Goal: Task Accomplishment & Management: Use online tool/utility

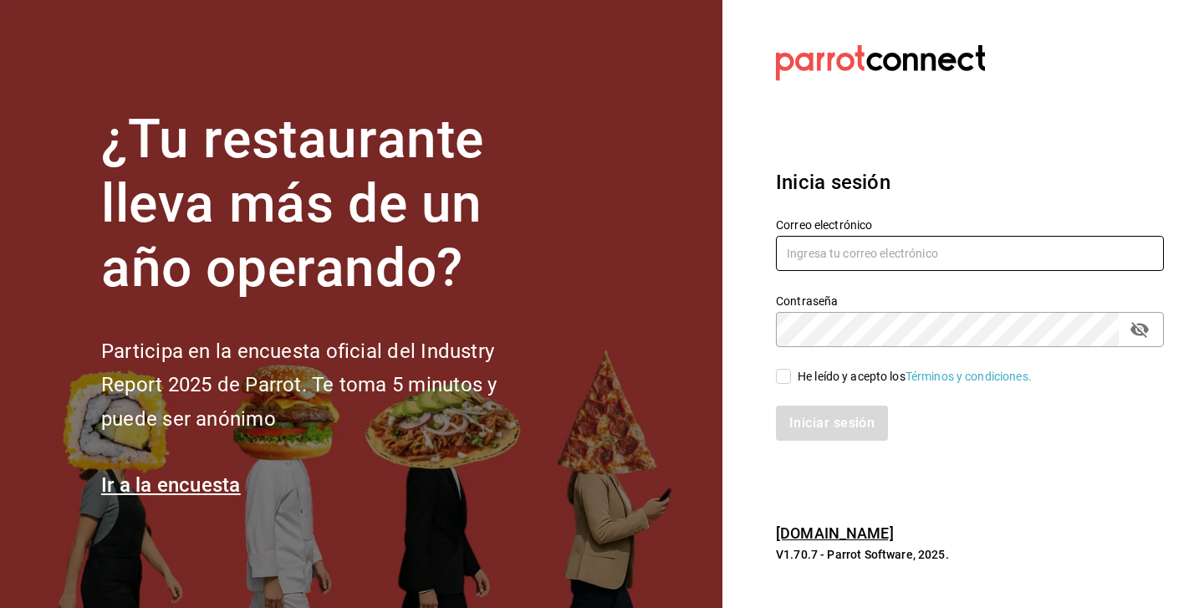
type input "[PERSON_NAME][EMAIL_ADDRESS][DOMAIN_NAME]"
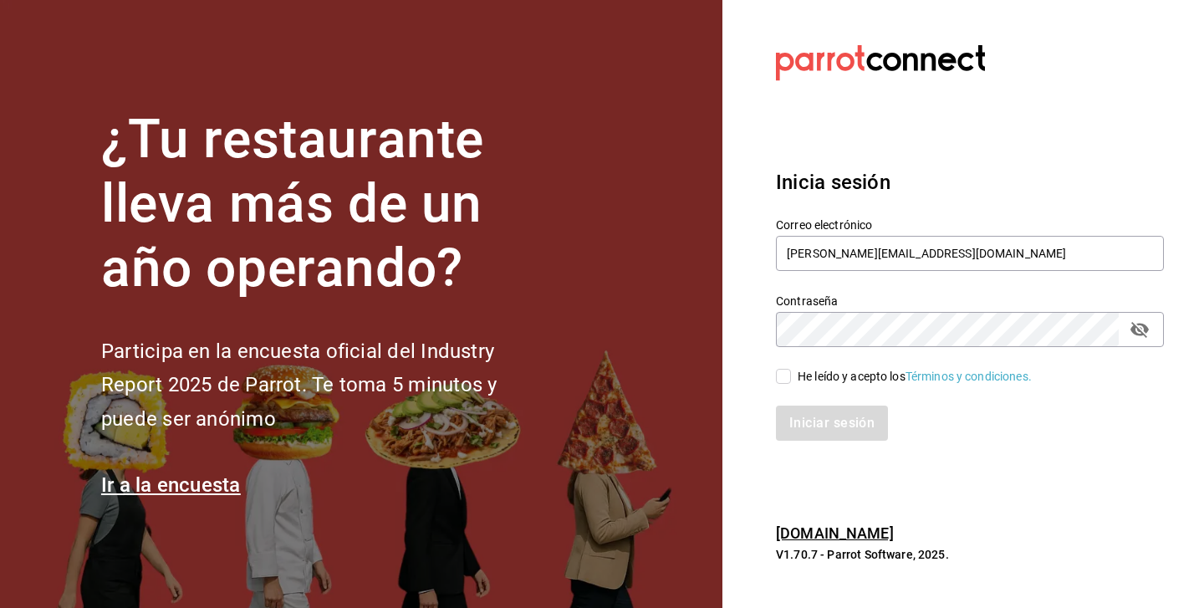
click at [784, 375] on input "He leído y acepto los Términos y condiciones." at bounding box center [783, 376] width 15 height 15
checkbox input "true"
click at [820, 410] on button "Iniciar sesión" at bounding box center [833, 422] width 114 height 35
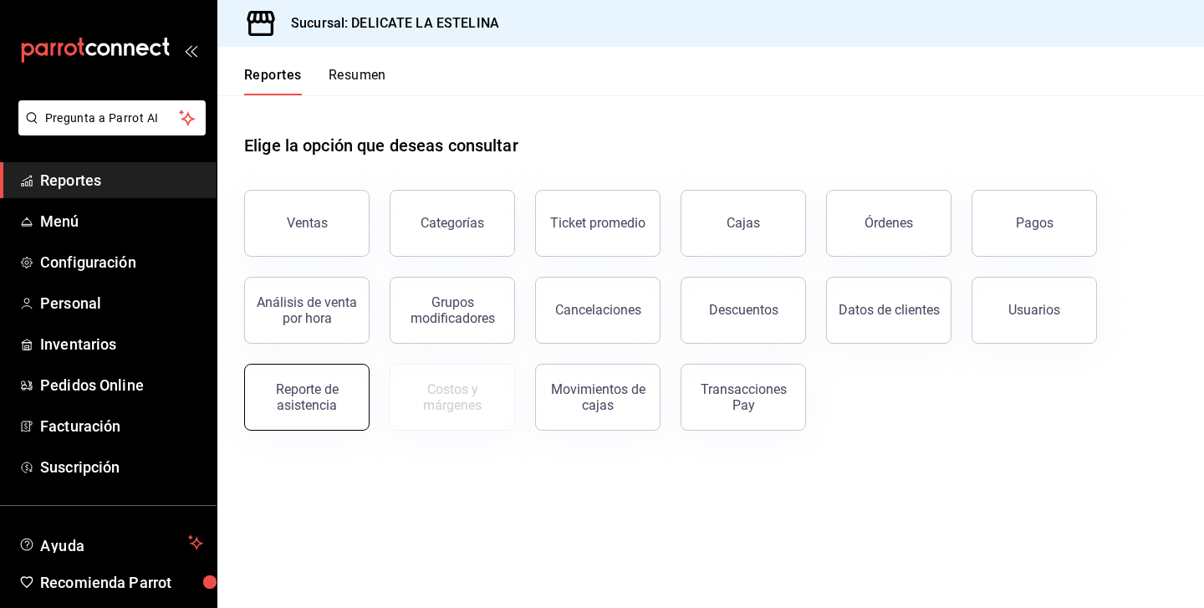
click at [294, 409] on div "Reporte de asistencia" at bounding box center [307, 397] width 104 height 32
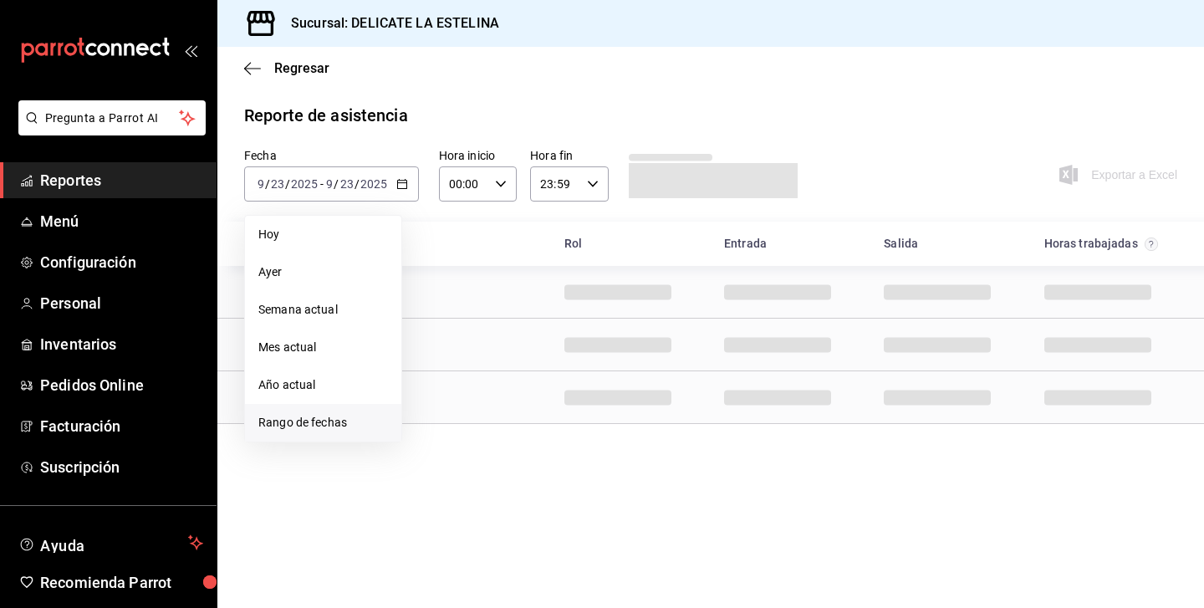
click at [298, 416] on span "Rango de fechas" at bounding box center [323, 423] width 130 height 18
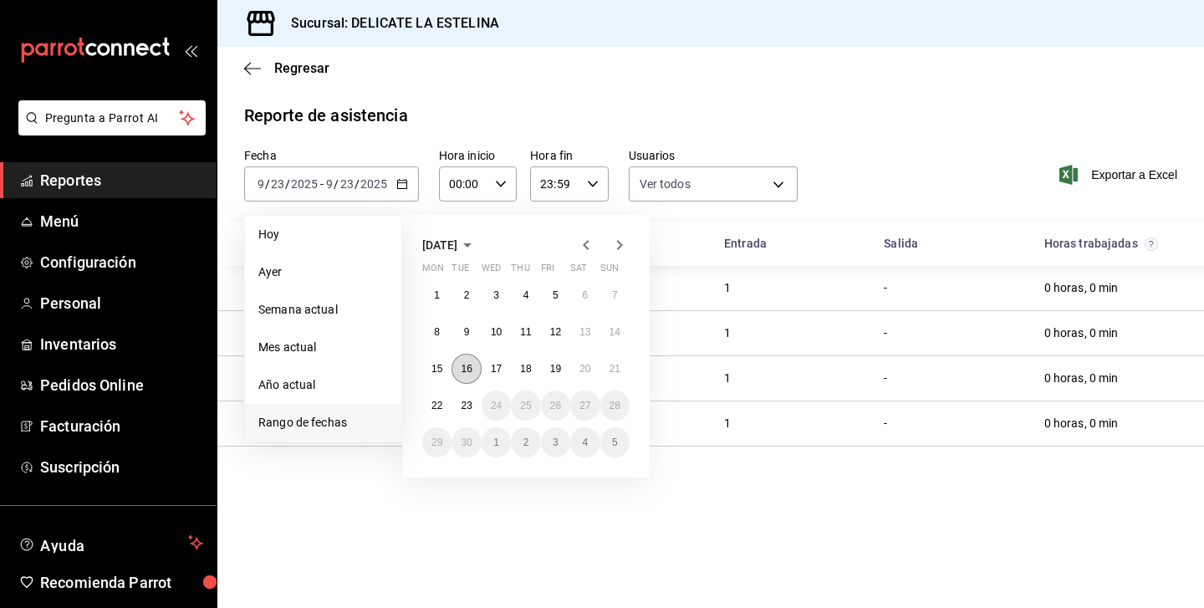
click at [471, 373] on abbr "16" at bounding box center [466, 369] width 11 height 12
click at [434, 401] on abbr "22" at bounding box center [436, 406] width 11 height 12
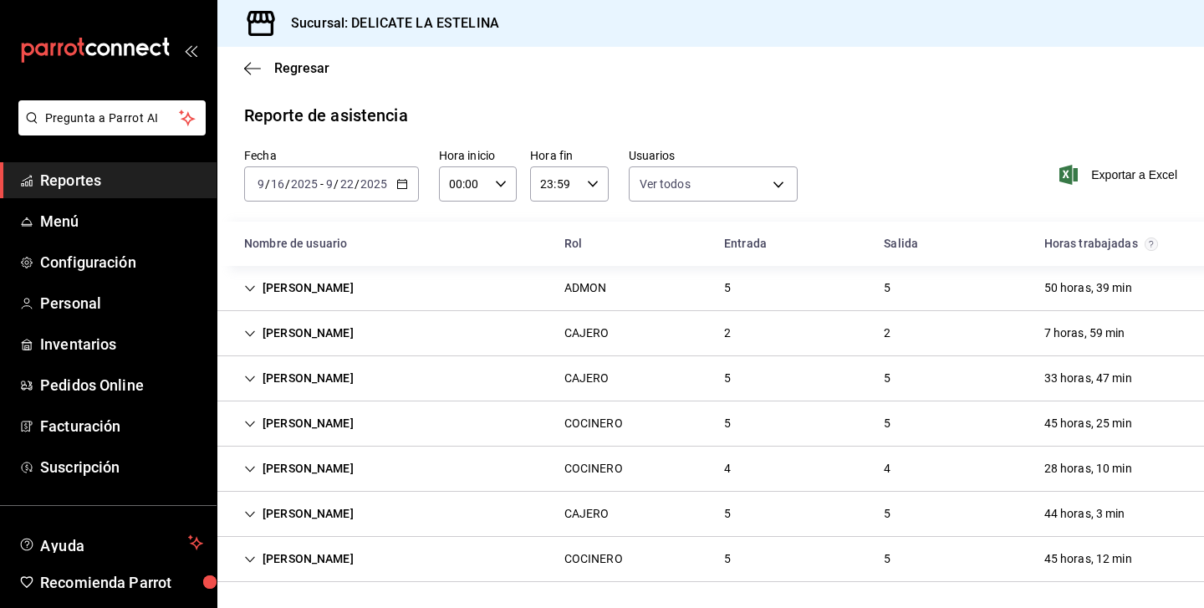
scroll to position [1, 0]
click at [1109, 339] on div "7 horas, 59 min" at bounding box center [1085, 332] width 108 height 31
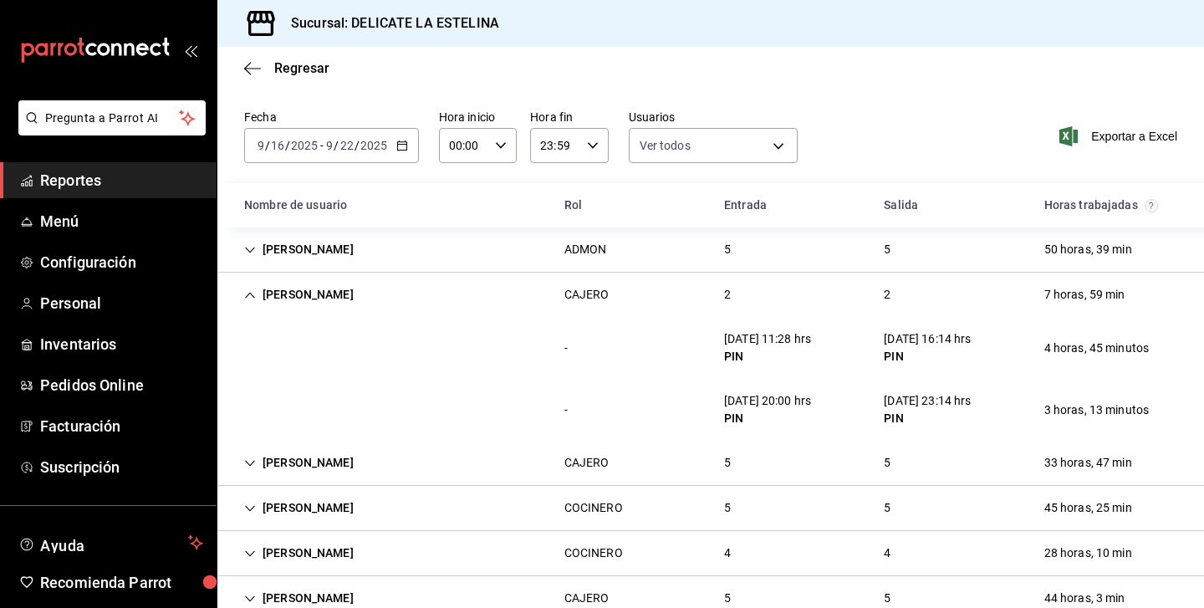
scroll to position [44, 0]
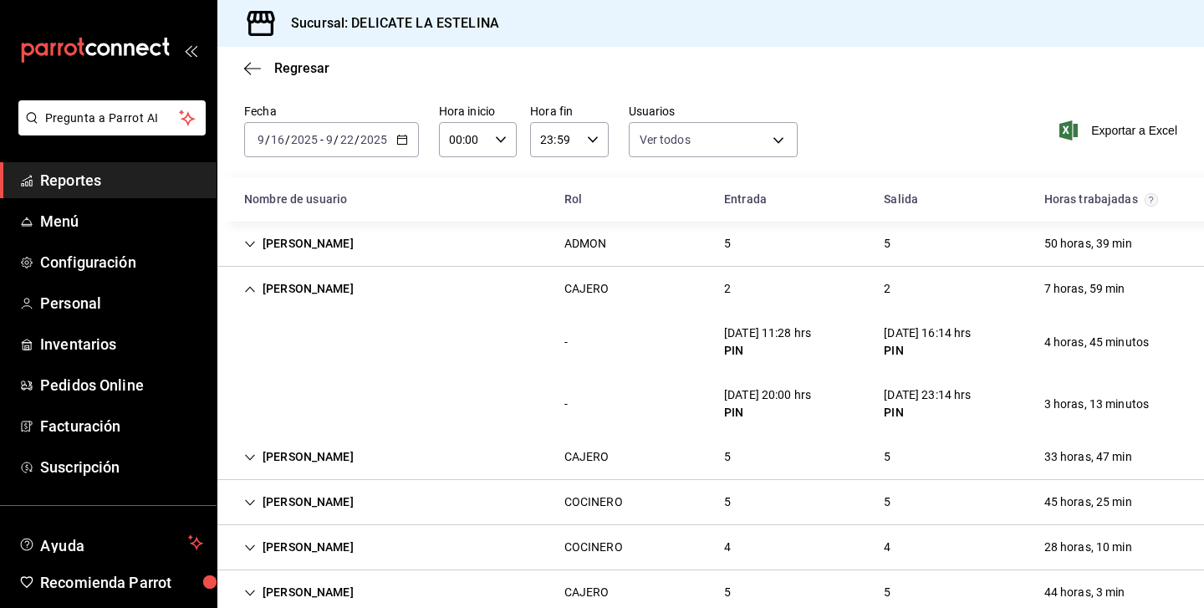
click at [1152, 143] on div "Exportar a Excel" at bounding box center [1092, 130] width 170 height 53
click at [1149, 130] on span "Exportar a Excel" at bounding box center [1119, 130] width 115 height 20
click at [273, 293] on div "[PERSON_NAME]" at bounding box center [299, 288] width 136 height 31
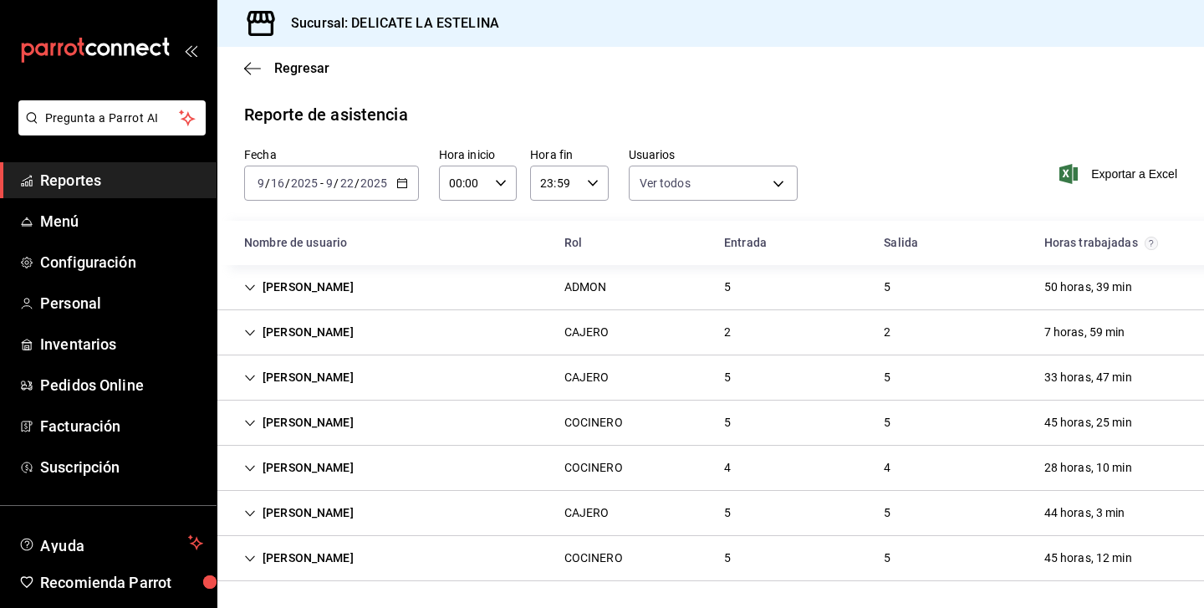
scroll to position [1, 0]
